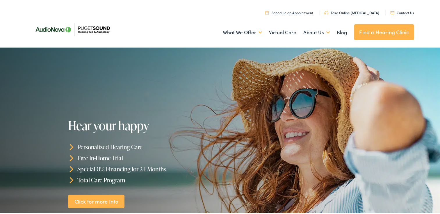
click at [94, 200] on link "Click for more Info" at bounding box center [96, 201] width 56 height 14
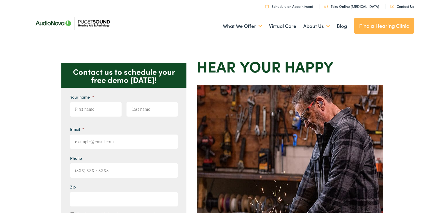
scroll to position [15, 0]
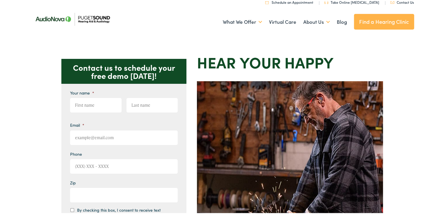
drag, startPoint x: 33, startPoint y: 130, endPoint x: 151, endPoint y: 135, distance: 118.6
click at [151, 135] on div "Contact us to schedule your free demo [DATE]! Give us a call [PHONE_NUMBER] Ema…" at bounding box center [222, 194] width 444 height 299
click at [188, 169] on div "Contact us to schedule your free demo [DATE]! Give us a call [PHONE_NUMBER] Ema…" at bounding box center [222, 194] width 444 height 299
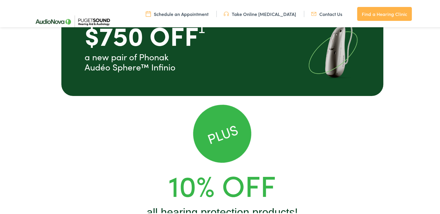
scroll to position [417, 0]
